Goal: Navigation & Orientation: Find specific page/section

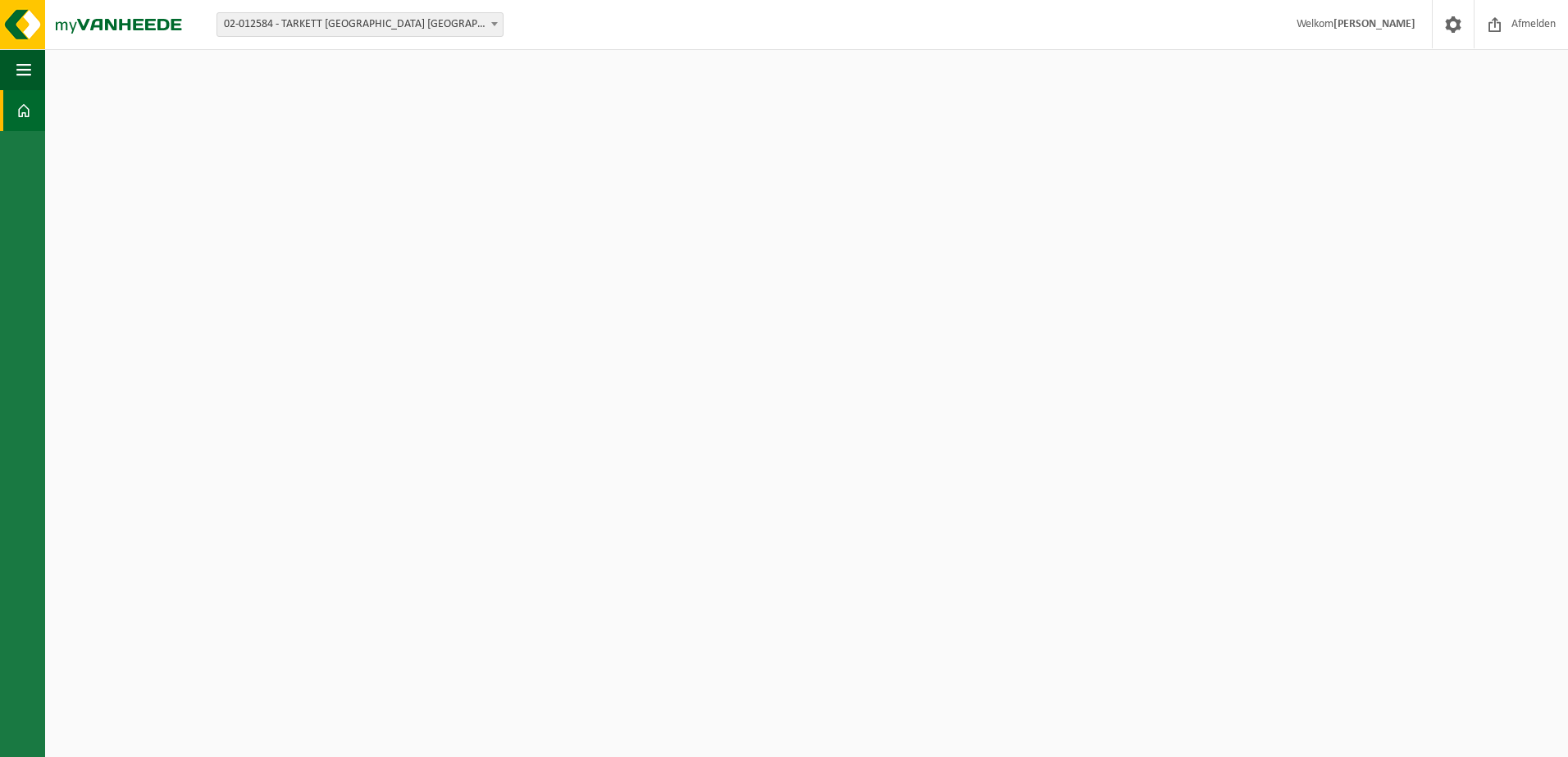
click at [101, 27] on img at bounding box center [98, 25] width 197 height 49
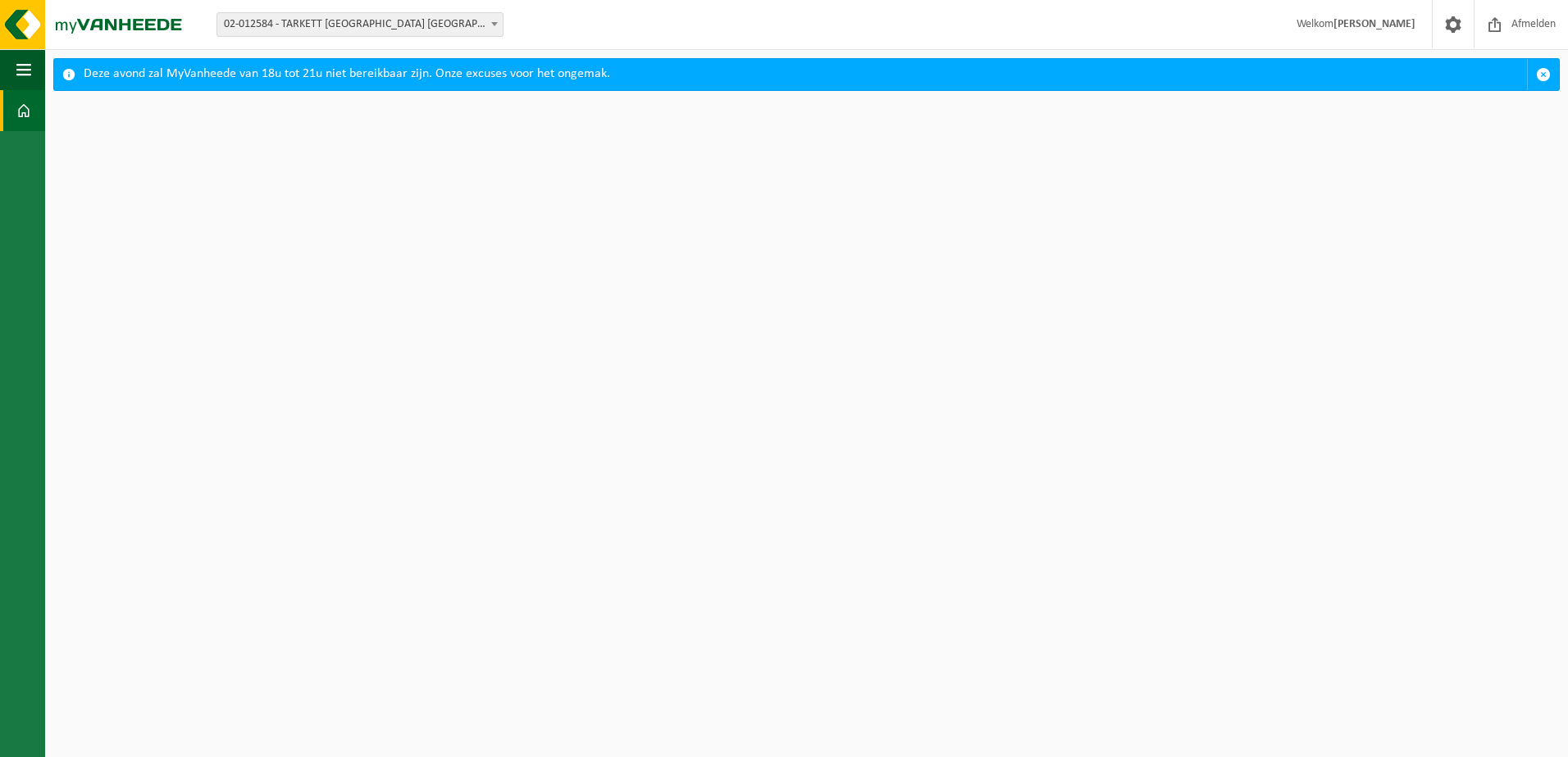
click at [661, 517] on html "Vestiging: 01-000804 - [GEOGRAPHIC_DATA] [GEOGRAPHIC_DATA] - [GEOGRAPHIC_DATA] …" at bounding box center [784, 378] width 1568 height 757
click at [382, 462] on html "Vestiging: 01-000804 - [GEOGRAPHIC_DATA] [GEOGRAPHIC_DATA] - [GEOGRAPHIC_DATA] …" at bounding box center [784, 378] width 1568 height 757
click at [879, 615] on html "Vestiging: 01-000804 - [GEOGRAPHIC_DATA] [GEOGRAPHIC_DATA] - [GEOGRAPHIC_DATA] …" at bounding box center [784, 378] width 1568 height 757
click at [832, 545] on html "Vestiging: 01-000804 - [GEOGRAPHIC_DATA] [GEOGRAPHIC_DATA] - [GEOGRAPHIC_DATA] …" at bounding box center [784, 378] width 1568 height 757
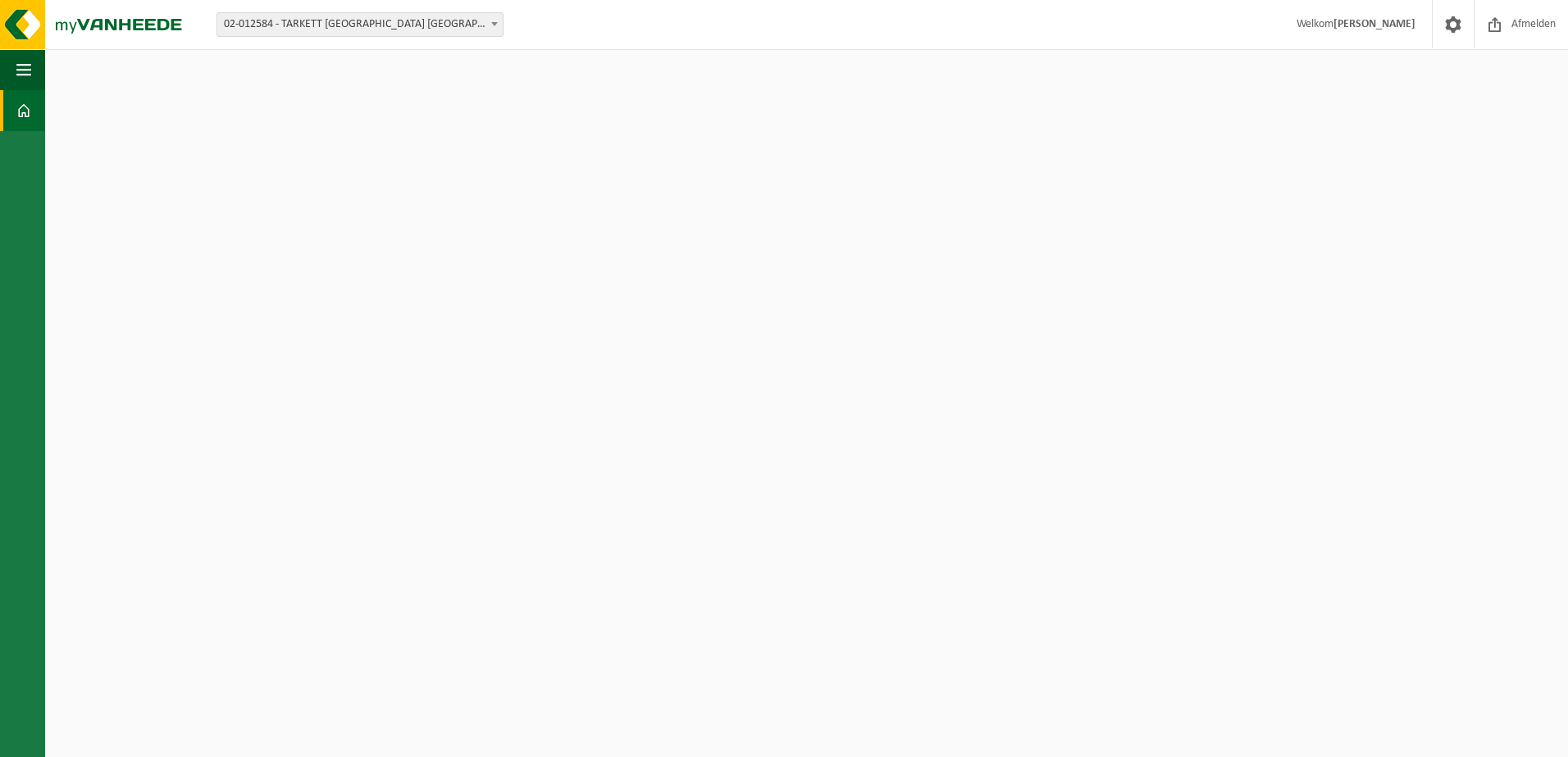
click at [452, 660] on html "Vestiging: 01-000804 - TARKETT NV - WAALWIJK 10-889691 - TARKETT BV - WERF ACAD…" at bounding box center [784, 378] width 1568 height 757
click at [19, 102] on span at bounding box center [24, 111] width 15 height 41
click at [8, 20] on img at bounding box center [98, 25] width 197 height 49
click at [96, 21] on img at bounding box center [98, 25] width 197 height 49
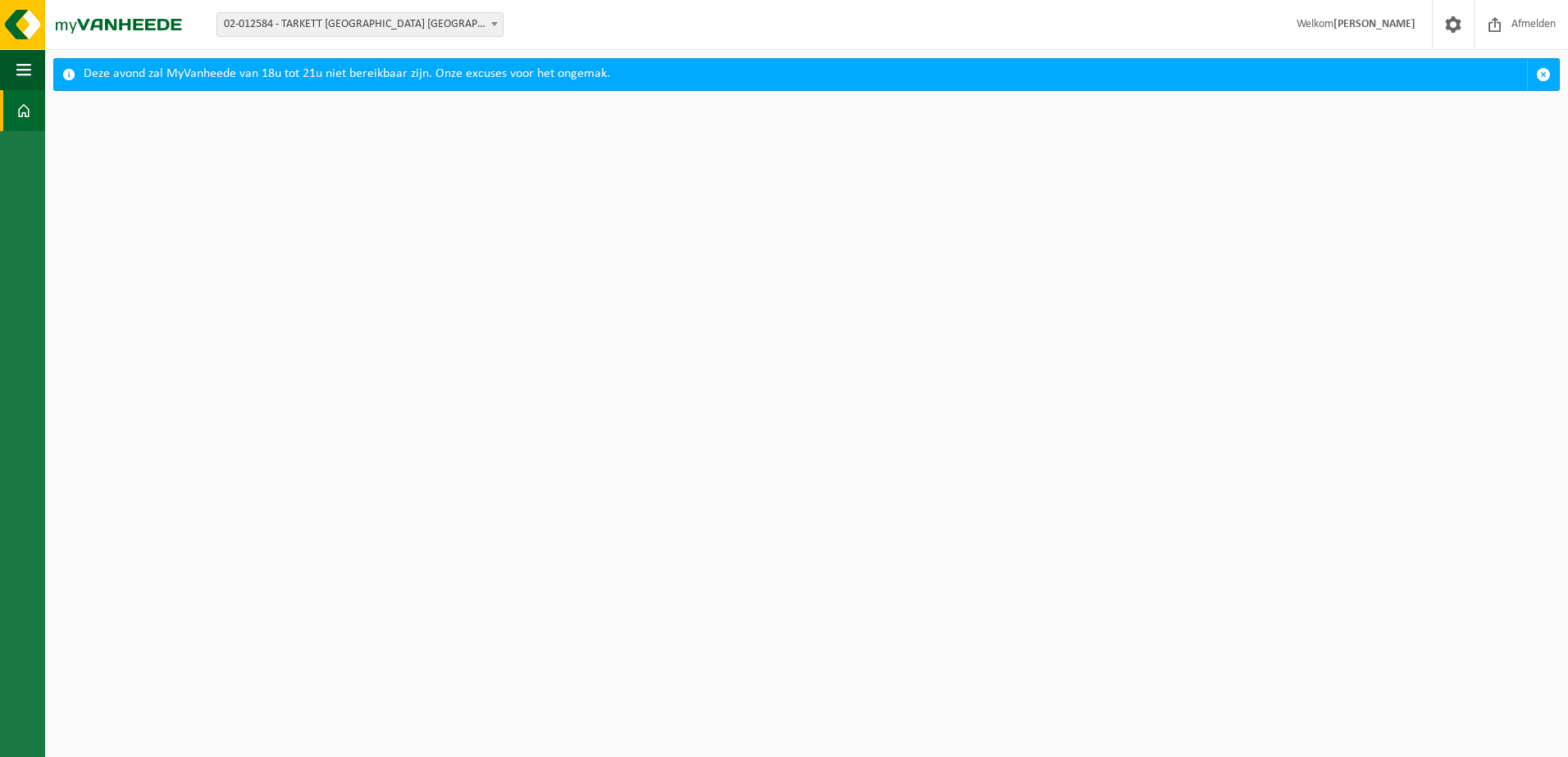
click at [64, 75] on span at bounding box center [69, 74] width 13 height 13
